Goal: Check status

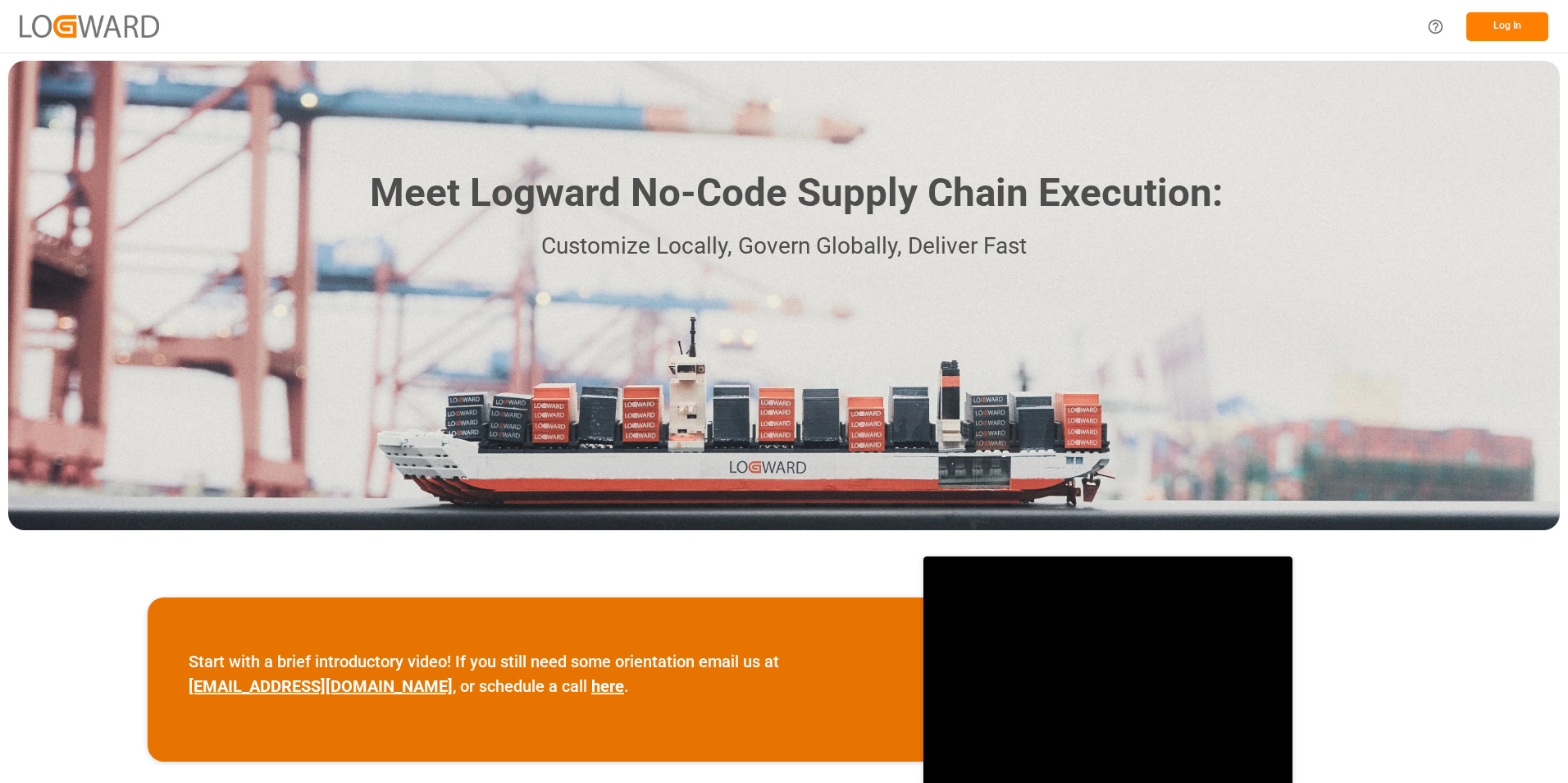
click at [1515, 21] on button "Log In" at bounding box center [1507, 26] width 82 height 29
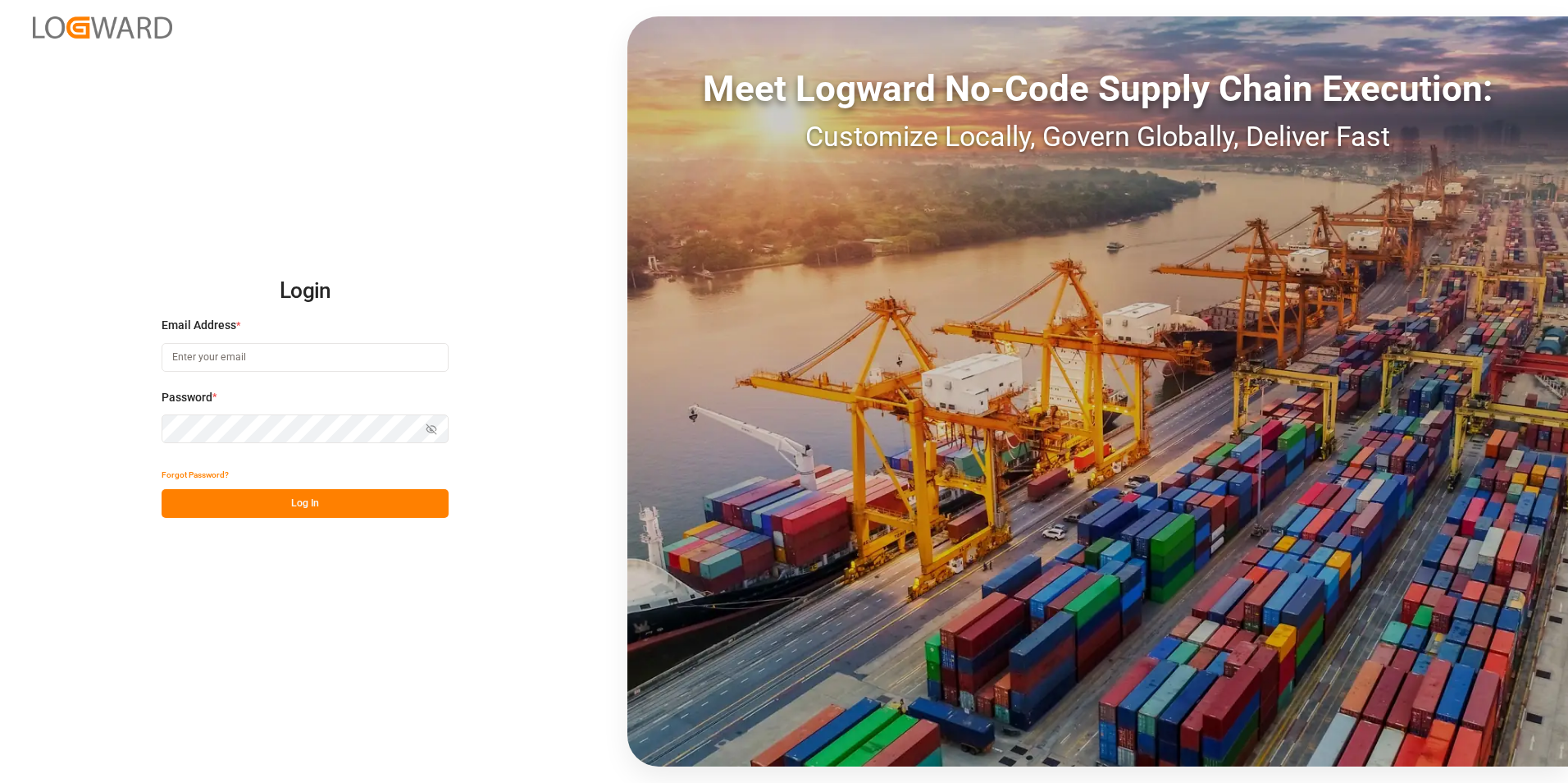
type input "[PERSON_NAME][EMAIL_ADDRESS][DOMAIN_NAME]"
click at [239, 506] on button "Log In" at bounding box center [305, 503] width 287 height 29
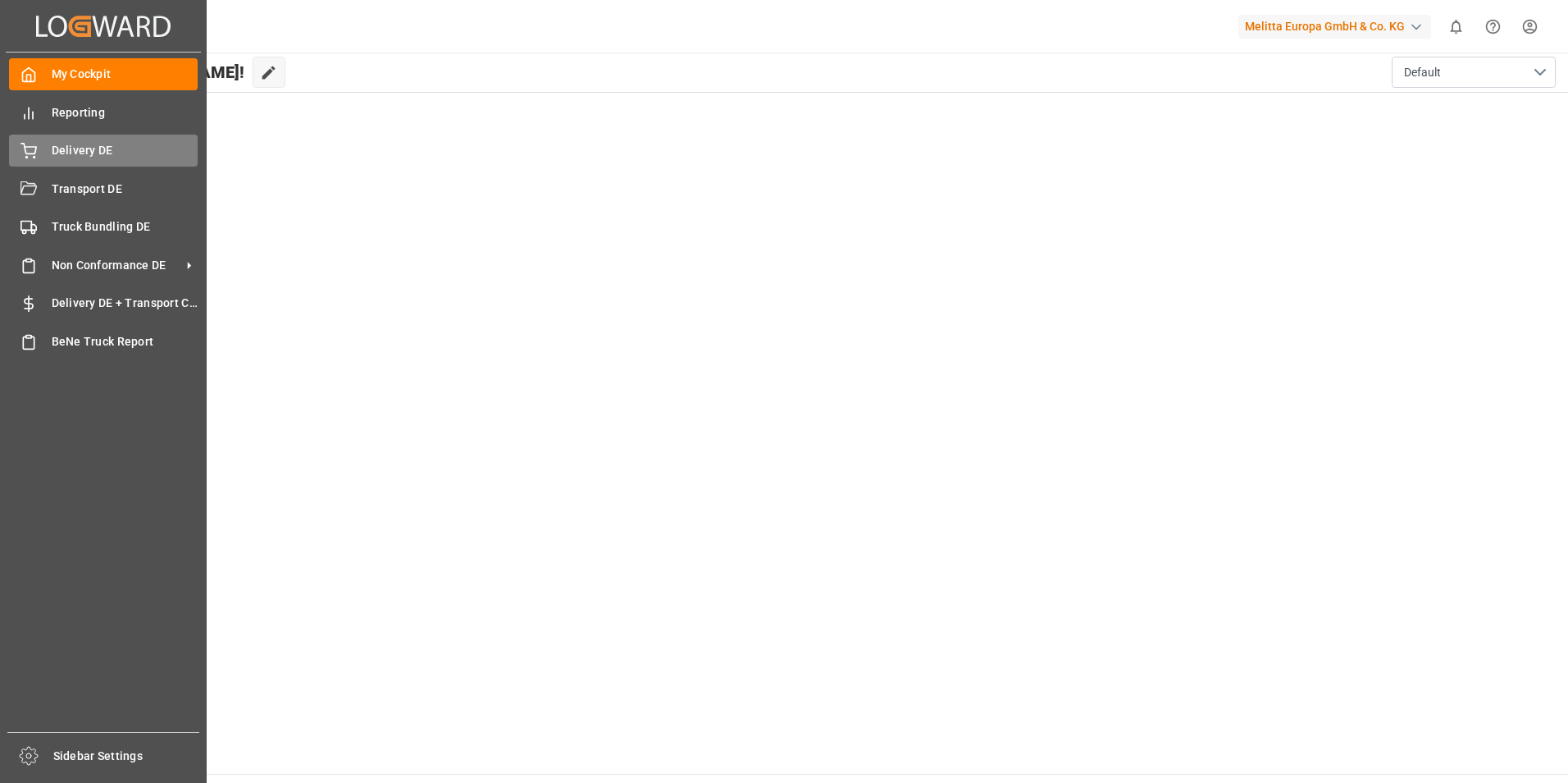
click at [46, 150] on div "Delivery DE Delivery DE" at bounding box center [103, 150] width 189 height 32
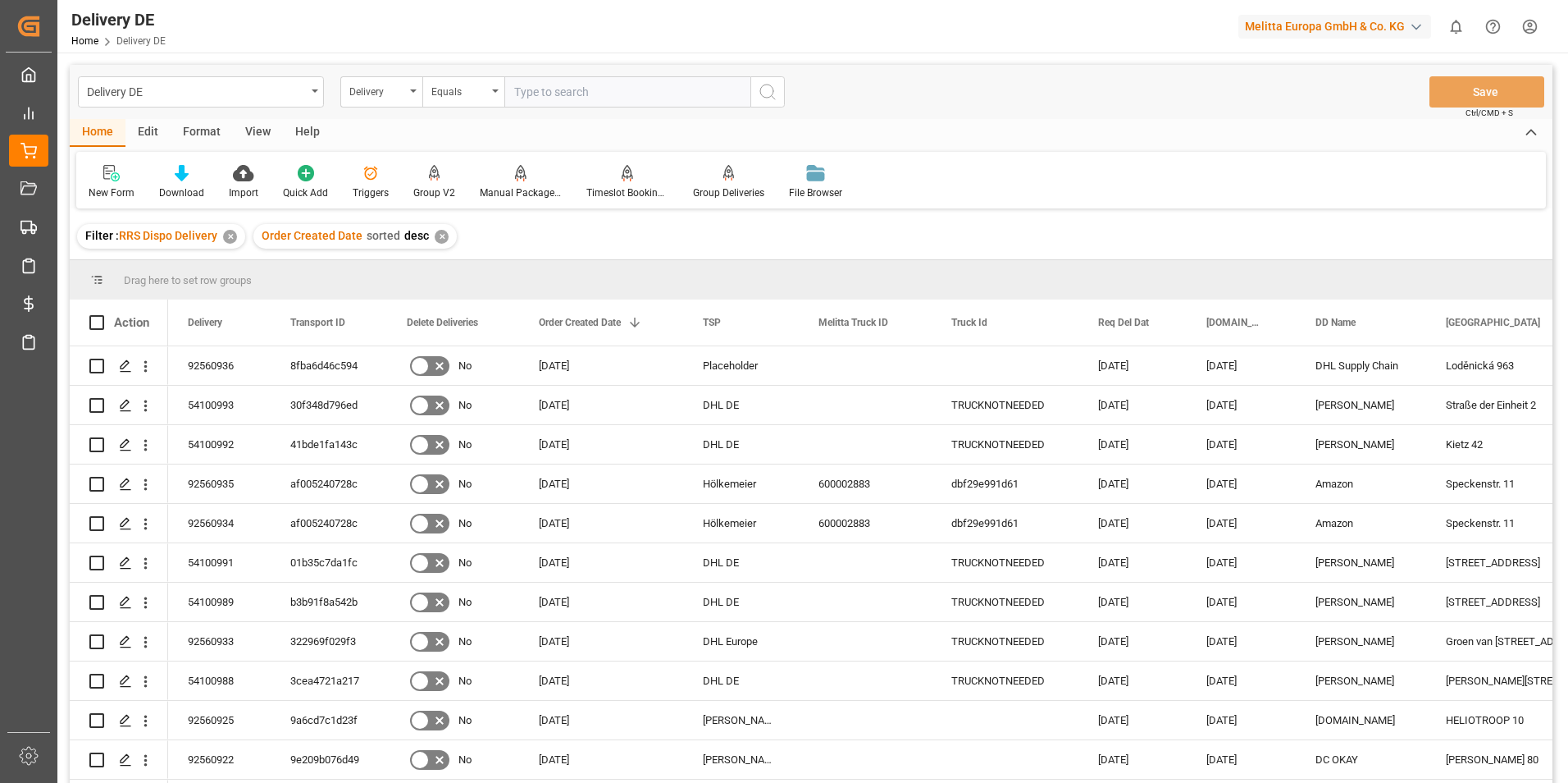
click at [626, 93] on input "text" at bounding box center [628, 92] width 246 height 31
type input "92560813"
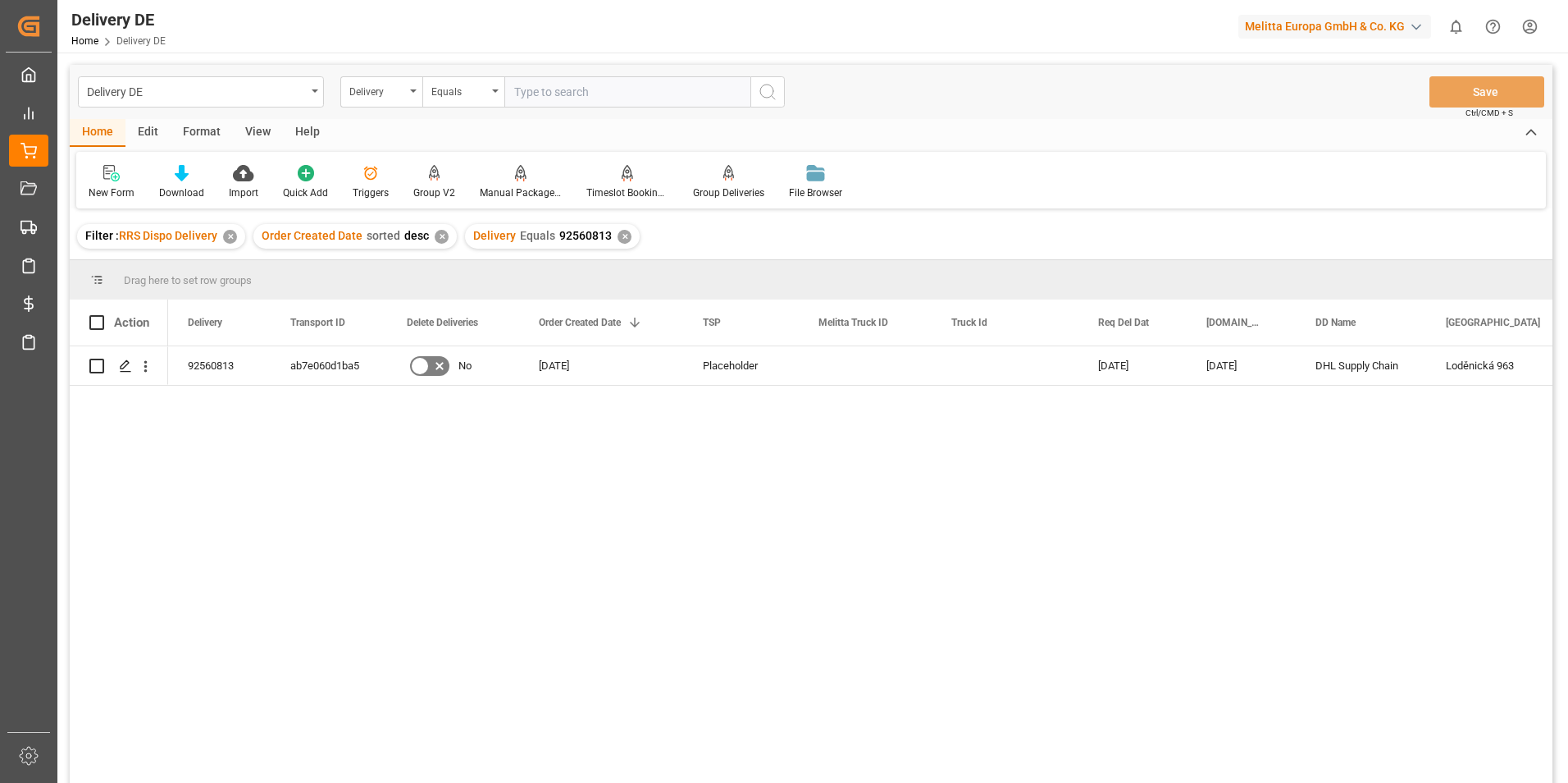
click at [440, 235] on div "✕" at bounding box center [441, 236] width 14 height 14
